Goal: Transaction & Acquisition: Purchase product/service

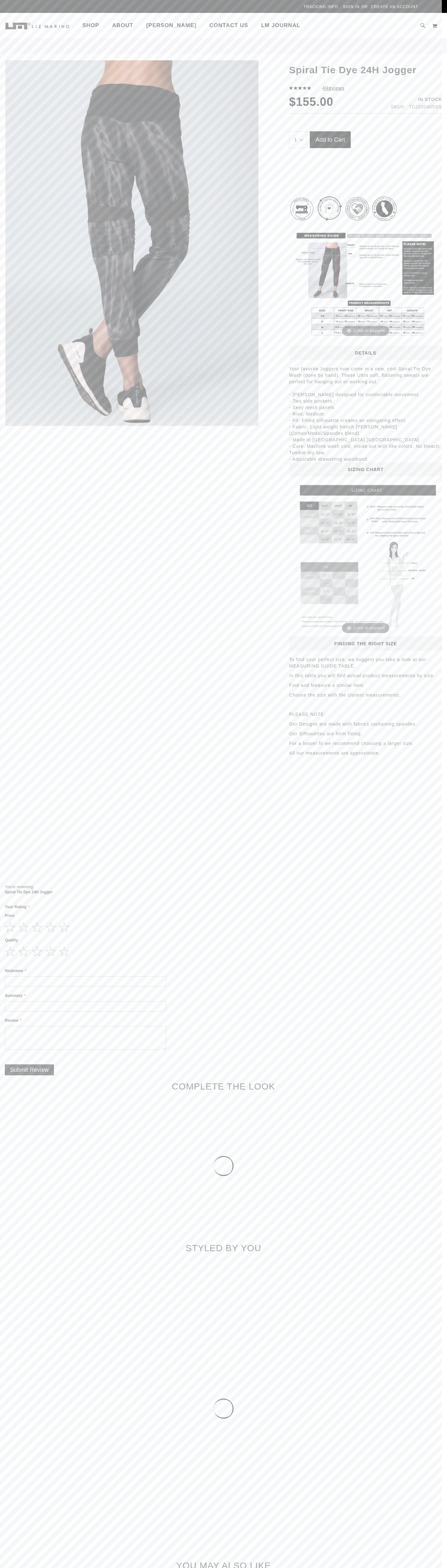
click at [330, 143] on span "Add to Cart" at bounding box center [329, 139] width 30 height 6
